Goal: Task Accomplishment & Management: Manage account settings

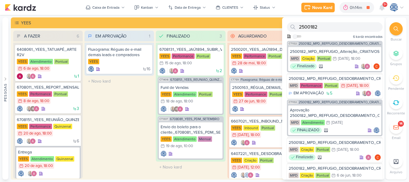
scroll to position [142, 0]
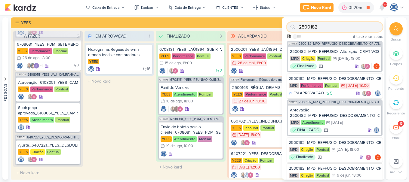
drag, startPoint x: 333, startPoint y: 27, endPoint x: 296, endPoint y: 29, distance: 37.4
click at [296, 29] on div "2500182" at bounding box center [335, 27] width 96 height 10
click at [389, 27] on li "Buscar" at bounding box center [396, 32] width 21 height 20
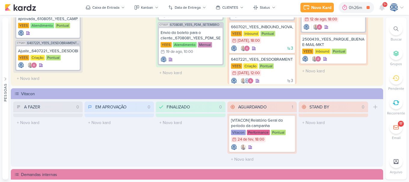
scroll to position [85, 0]
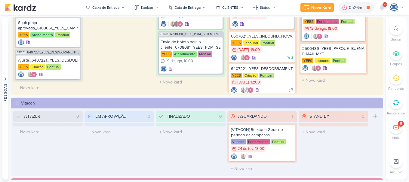
click at [396, 31] on icon at bounding box center [396, 28] width 5 height 5
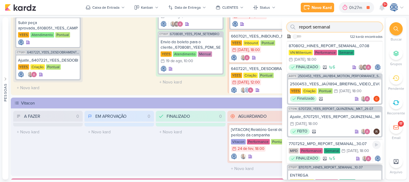
type input "report semanal"
click at [333, 143] on div "7707252_MPD_REPORT_SEMANAL_30.07" at bounding box center [335, 143] width 92 height 5
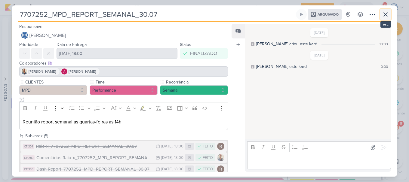
click at [386, 17] on icon at bounding box center [385, 14] width 7 height 7
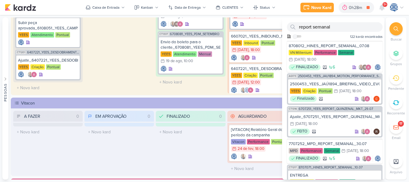
click at [399, 31] on div at bounding box center [396, 28] width 13 height 13
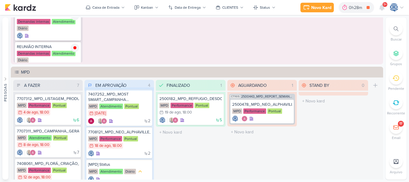
scroll to position [16, 0]
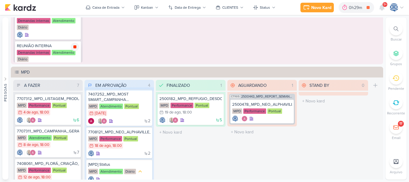
click at [74, 45] on icon at bounding box center [74, 46] width 3 height 3
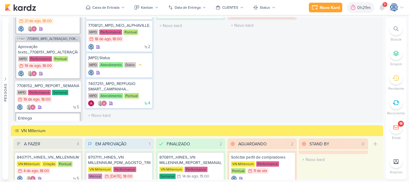
scroll to position [187, 0]
click at [67, 88] on div "7708152_MPD_REPORT_SEMANAL_20.08" at bounding box center [48, 85] width 62 height 5
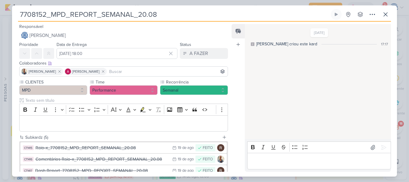
scroll to position [62, 0]
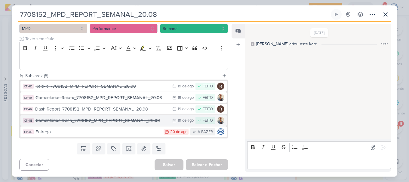
click at [162, 124] on div "Comentários Dash_7708152_MPD_REPORT_SEMANAL_20.08" at bounding box center [103, 120] width 134 height 7
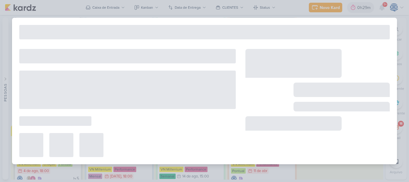
type input "Comentários Dash_7708152_MPD_REPORT_SEMANAL_20.08"
type input "[DATE] 23:59"
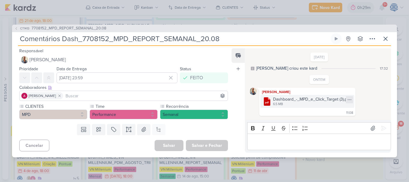
click at [351, 101] on icon at bounding box center [349, 100] width 5 height 5
click at [340, 120] on button "Baixar" at bounding box center [329, 120] width 48 height 9
click at [235, 40] on input "Comentários Dash_7708152_MPD_REPORT_SEMANAL_20.08" at bounding box center [174, 38] width 312 height 11
drag, startPoint x: 239, startPoint y: 39, endPoint x: 83, endPoint y: 43, distance: 156.0
click at [83, 43] on input "Comentários Dash_7708152_MPD_REPORT_SEMANAL_20.08" at bounding box center [174, 38] width 312 height 11
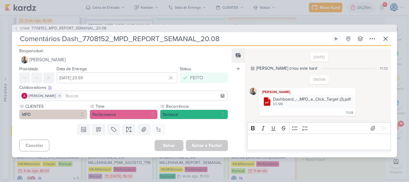
click at [106, 28] on div "CT1413 7708152_MPD_REPORT_SEMANAL_20.08" at bounding box center [204, 29] width 385 height 8
click at [82, 27] on span "7708152_MPD_REPORT_SEMANAL_20.08" at bounding box center [69, 29] width 75 height 6
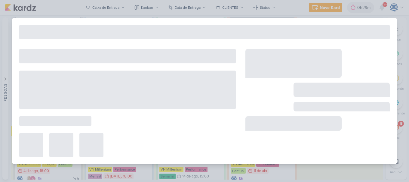
type input "7708152_MPD_REPORT_SEMANAL_20.08"
type input "[DATE] 18:00"
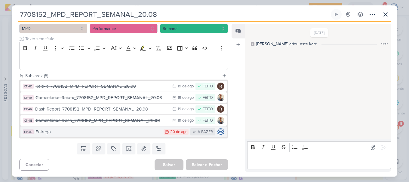
click at [120, 133] on div "Entrega" at bounding box center [98, 132] width 125 height 7
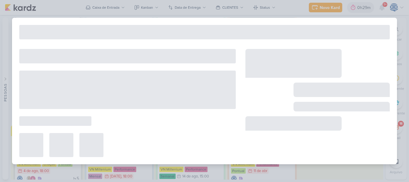
type input "Entrega"
type input "[DATE] 23:59"
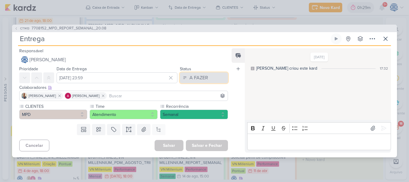
click at [206, 77] on button "A FAZER" at bounding box center [204, 78] width 48 height 11
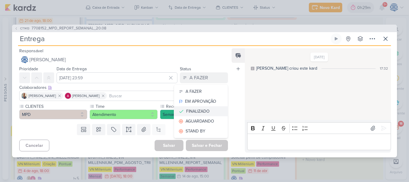
click at [200, 111] on div "FINALIZADO" at bounding box center [197, 111] width 23 height 6
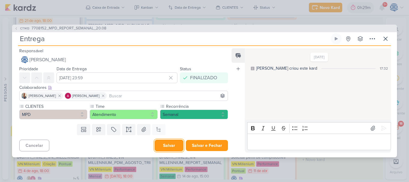
click at [166, 144] on button "Salvar" at bounding box center [169, 146] width 29 height 12
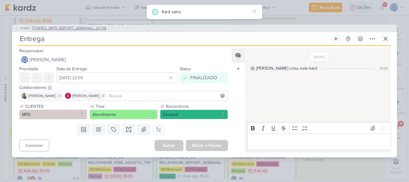
click at [82, 26] on span "7708152_MPD_REPORT_SEMANAL_20.08" at bounding box center [69, 29] width 75 height 6
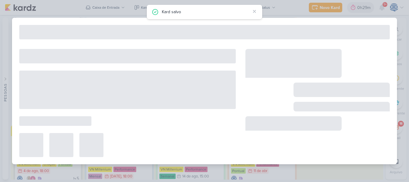
type input "7708152_MPD_REPORT_SEMANAL_20.08"
type input "[DATE] 18:00"
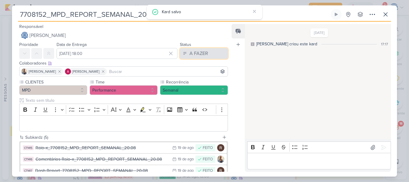
click at [211, 49] on button "A FAZER" at bounding box center [204, 53] width 48 height 11
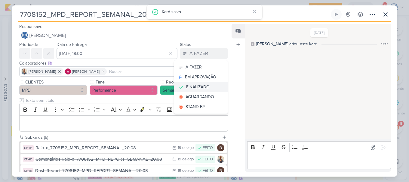
click at [209, 83] on button "FINALIZADO" at bounding box center [201, 87] width 54 height 10
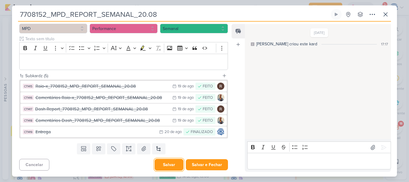
click at [170, 166] on button "Salvar" at bounding box center [169, 165] width 29 height 12
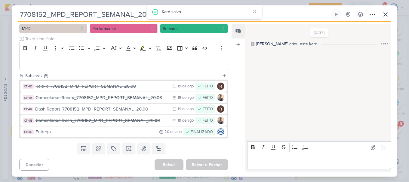
scroll to position [498, 0]
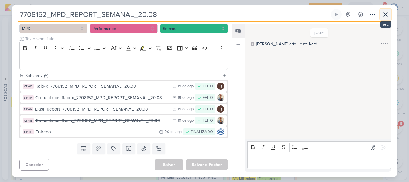
click at [381, 13] on button at bounding box center [385, 14] width 11 height 11
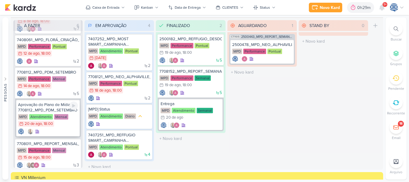
scroll to position [63, 0]
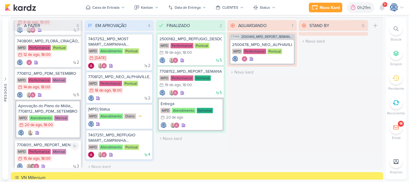
click at [55, 145] on div "7708011_MPD_REPORT_MENSAL_JULHO" at bounding box center [48, 145] width 62 height 5
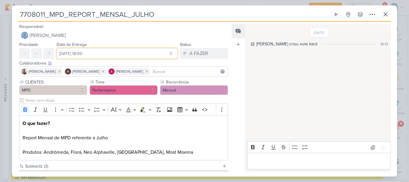
click at [69, 53] on input "[DATE] 18:00" at bounding box center [117, 53] width 121 height 11
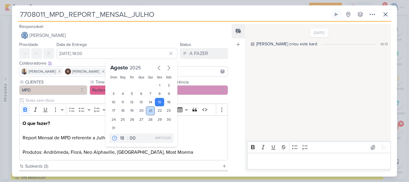
click at [147, 112] on div "21" at bounding box center [150, 111] width 9 height 9
type input "[DATE] 18:00"
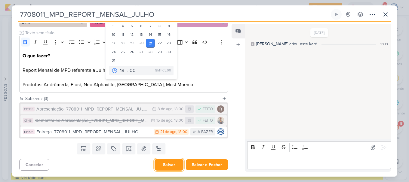
click at [167, 167] on button "Salvar" at bounding box center [169, 165] width 29 height 12
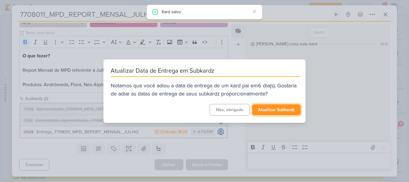
click at [275, 111] on button "Atualizar Subkardz" at bounding box center [276, 109] width 49 height 11
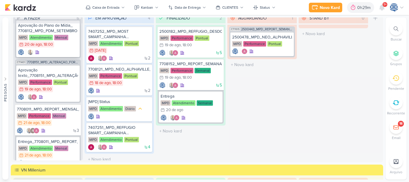
scroll to position [158, 0]
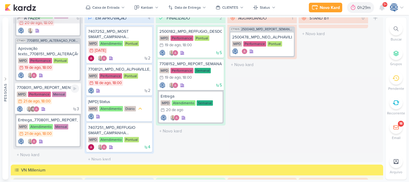
click at [60, 88] on div "7708011_MPD_REPORT_MENSAL_JULHO" at bounding box center [48, 87] width 62 height 5
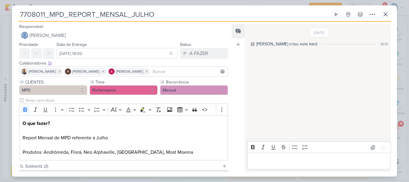
scroll to position [68, 0]
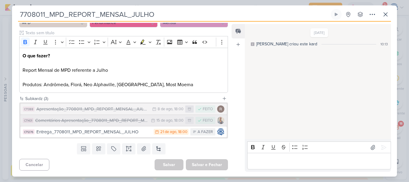
click at [113, 123] on div "Comentários Apresentação_7708011_MPD_REPORT_MENSAL_JULHO" at bounding box center [91, 120] width 113 height 7
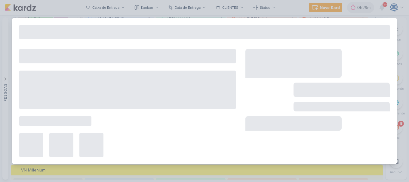
type input "Comentários Apresentação_7708011_MPD_REPORT_MENSAL_JULHO"
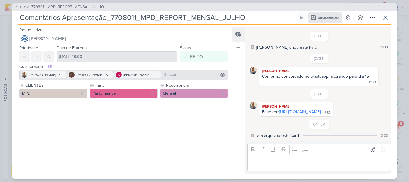
scroll to position [18, 0]
click at [284, 110] on link "[URL][DOMAIN_NAME]" at bounding box center [300, 112] width 42 height 5
click at [290, 7] on div "CT1271 7708011_MPD_REPORT_MENSAL_JULHO" at bounding box center [204, 7] width 385 height 8
click at [95, 5] on span "7708011_MPD_REPORT_MENSAL_JULHO" at bounding box center [67, 7] width 73 height 6
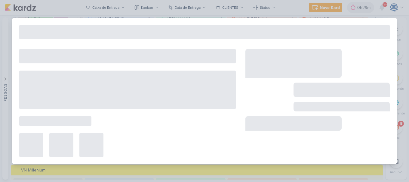
type input "7708011_MPD_REPORT_MENSAL_JULHO"
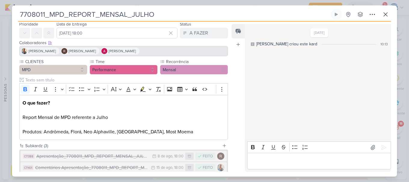
scroll to position [0, 0]
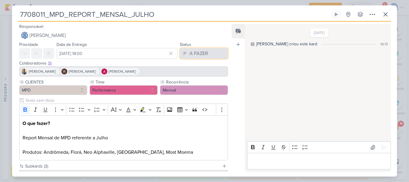
click at [198, 57] on button "A FAZER" at bounding box center [204, 53] width 48 height 11
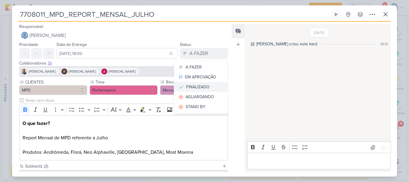
click at [201, 89] on div "FINALIZADO" at bounding box center [197, 87] width 23 height 6
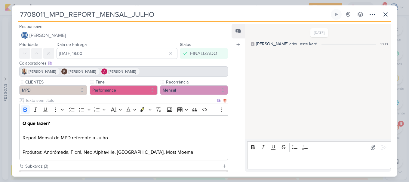
scroll to position [68, 0]
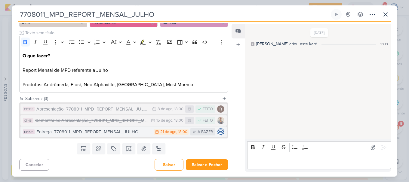
click at [122, 132] on div "Entrega_7708011_MPD_REPORT_MENSAL_JULHO" at bounding box center [93, 132] width 114 height 7
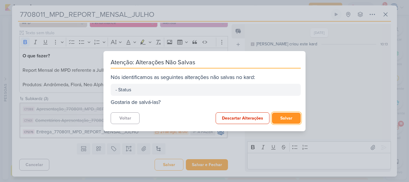
click at [284, 120] on button "Salvar" at bounding box center [286, 118] width 29 height 11
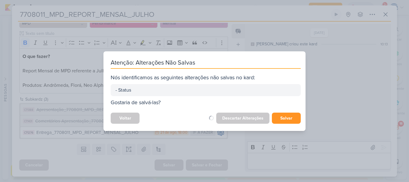
scroll to position [67, 0]
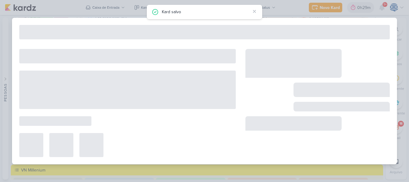
type input "Entrega_7708011_MPD_REPORT_MENSAL_JULHO"
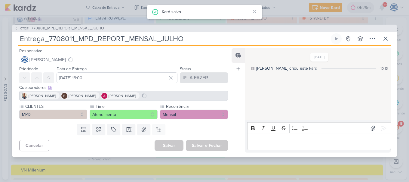
scroll to position [457, 0]
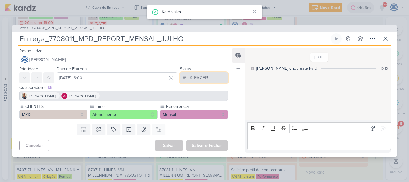
click at [202, 78] on div "A FAZER" at bounding box center [199, 77] width 19 height 7
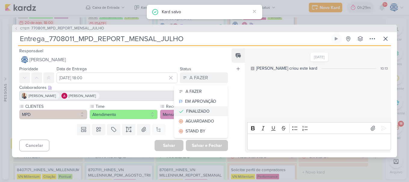
click at [201, 107] on button "FINALIZADO" at bounding box center [201, 112] width 54 height 10
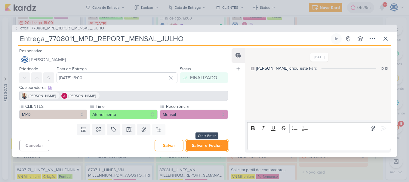
click at [212, 146] on button "Salvar e Fechar" at bounding box center [207, 145] width 42 height 11
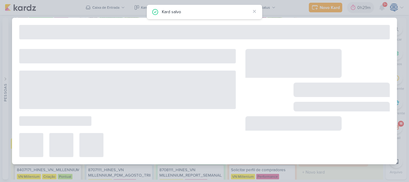
type input "7708011_MPD_REPORT_MENSAL_JULHO"
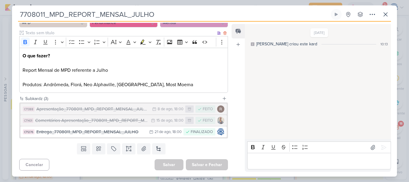
scroll to position [0, 0]
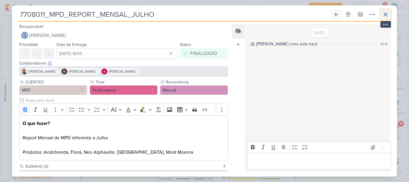
click at [387, 14] on icon at bounding box center [385, 14] width 7 height 7
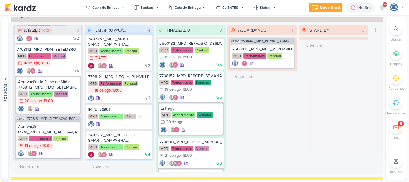
scroll to position [418, 0]
click at [116, 12] on button "Caixa de Entrada" at bounding box center [105, 8] width 46 height 10
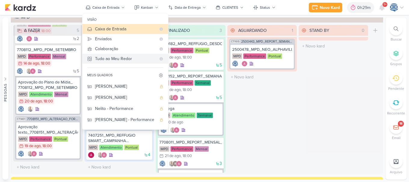
click at [119, 58] on div "Tudo ao Meu Redor" at bounding box center [125, 59] width 61 height 6
